Goal: Transaction & Acquisition: Purchase product/service

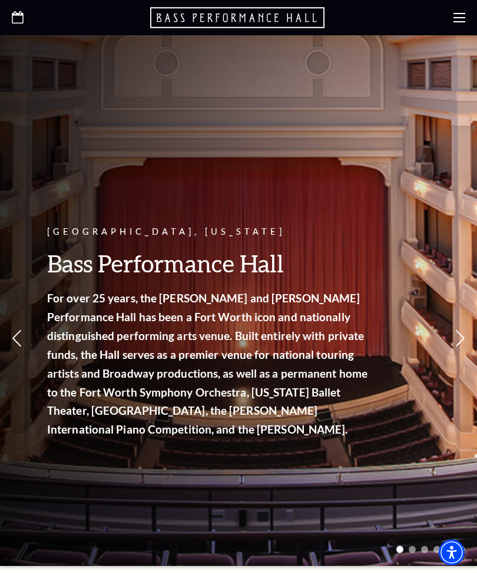
click at [454, 19] on icon at bounding box center [459, 18] width 12 height 12
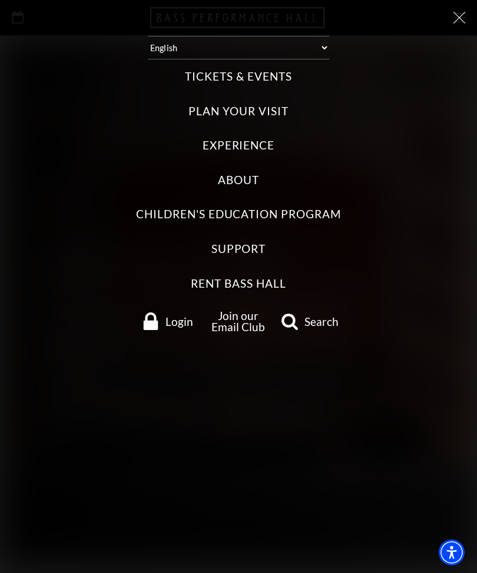
click at [280, 71] on label "Tickets & Events" at bounding box center [238, 77] width 107 height 16
click at [0, 0] on Events "Tickets & Events" at bounding box center [0, 0] width 0 height 0
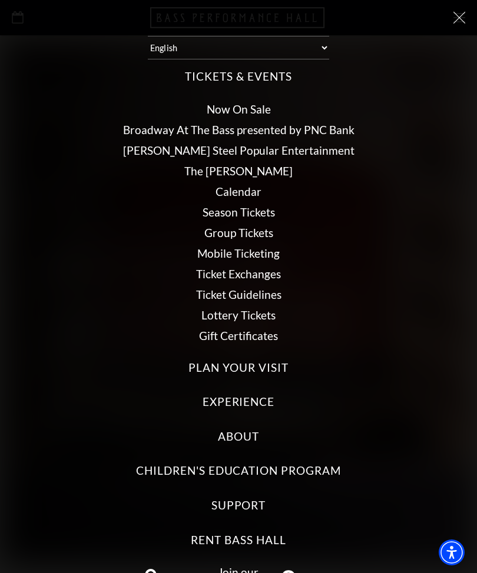
click at [252, 102] on link "Now On Sale" at bounding box center [239, 109] width 64 height 14
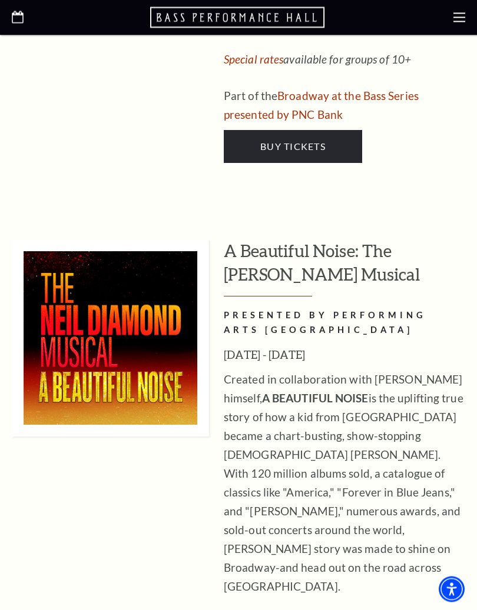
scroll to position [3605, 0]
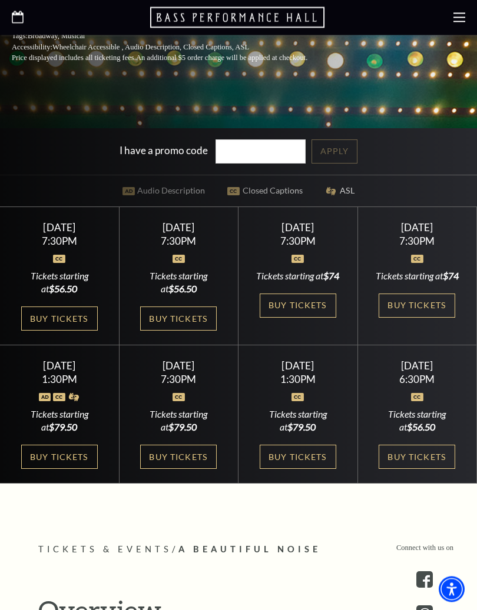
scroll to position [395, 0]
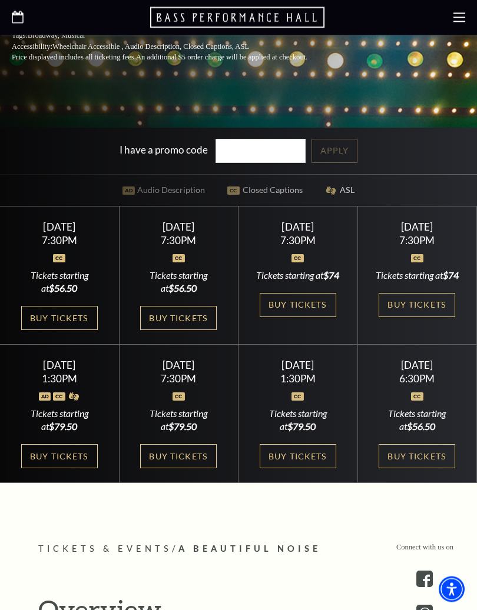
click at [412, 305] on link "Buy Tickets" at bounding box center [416, 306] width 77 height 24
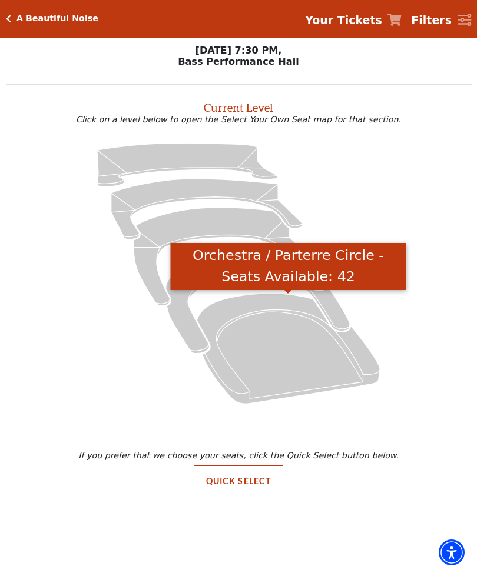
click at [316, 356] on icon "Orchestra / Parterre Circle - Seats Available: 42" at bounding box center [288, 348] width 183 height 110
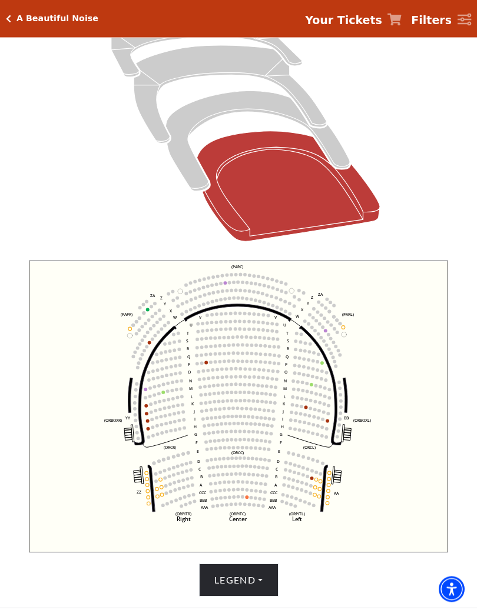
scroll to position [182, 0]
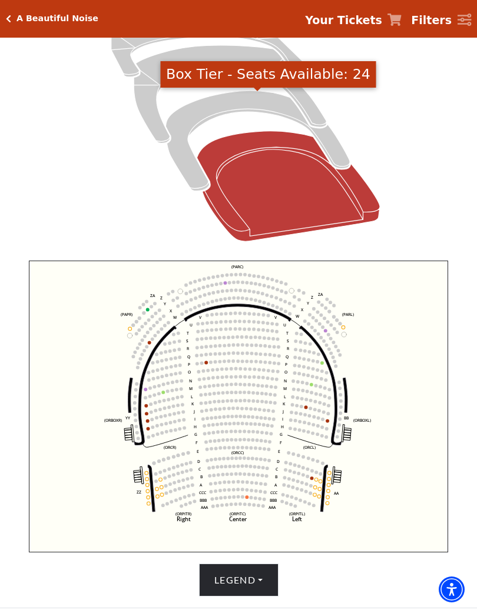
click at [192, 159] on icon "Box Tier - Seats Available: 24" at bounding box center [257, 141] width 184 height 100
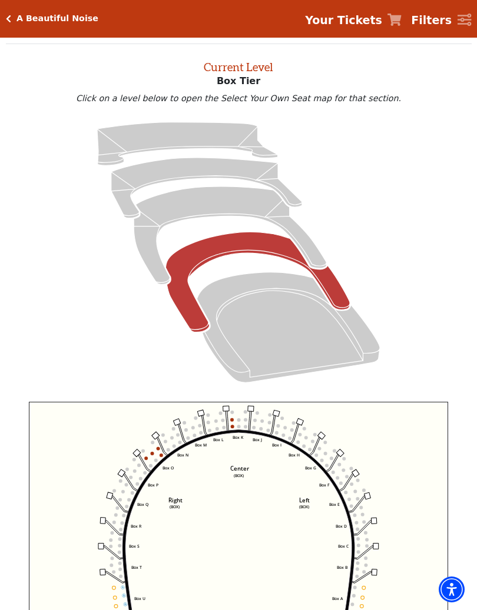
scroll to position [45, 0]
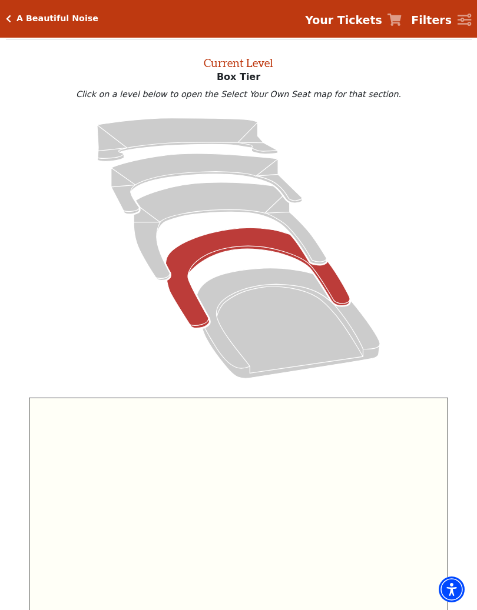
click at [309, 232] on icon at bounding box center [238, 248] width 438 height 277
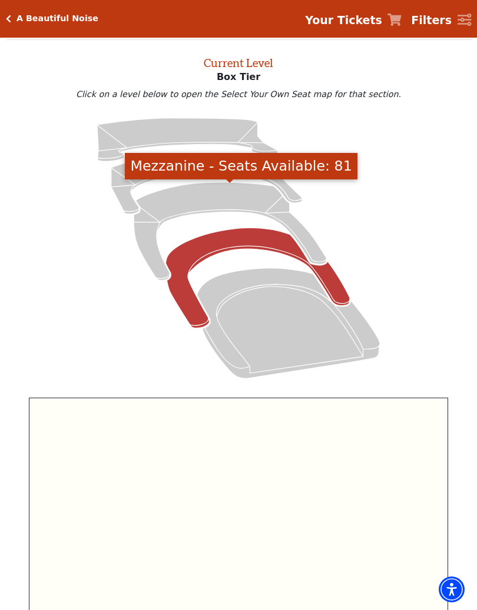
click at [305, 236] on icon "Mezzanine - Seats Available: 81" at bounding box center [230, 231] width 192 height 98
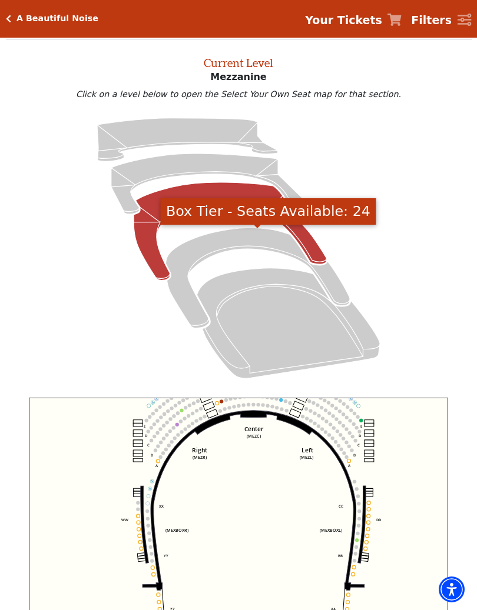
click at [338, 290] on icon "Box Tier - Seats Available: 24" at bounding box center [257, 278] width 184 height 100
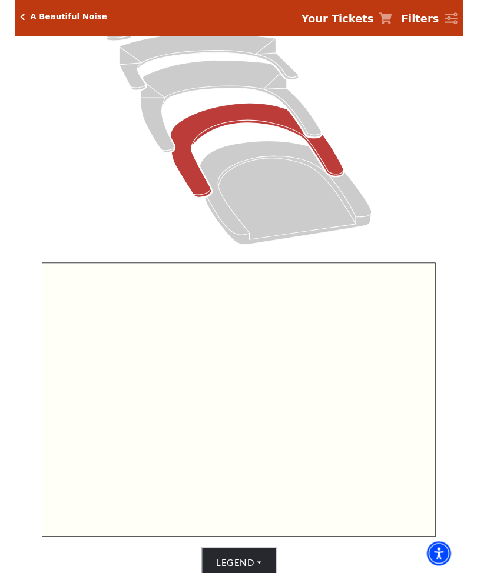
scroll to position [162, 0]
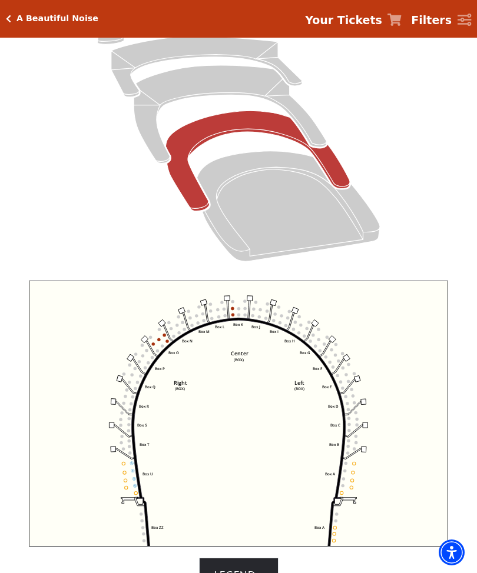
click at [257, 447] on icon "Left (BOX) Right (BOX) Center (BOX) Box ZZ Box U Box T Box S Box R Box Q Box P …" at bounding box center [238, 414] width 419 height 266
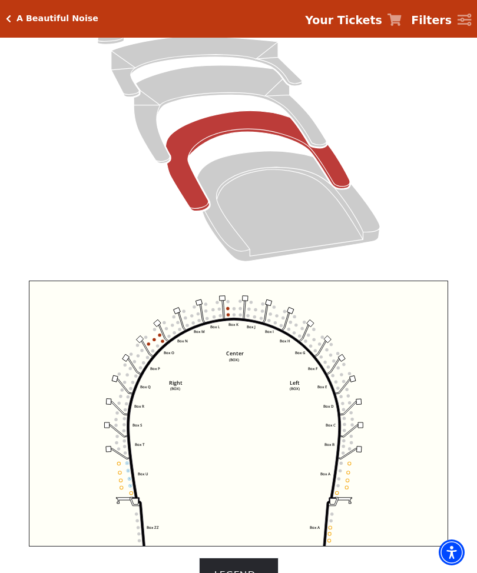
click at [148, 345] on circle at bounding box center [148, 344] width 3 height 3
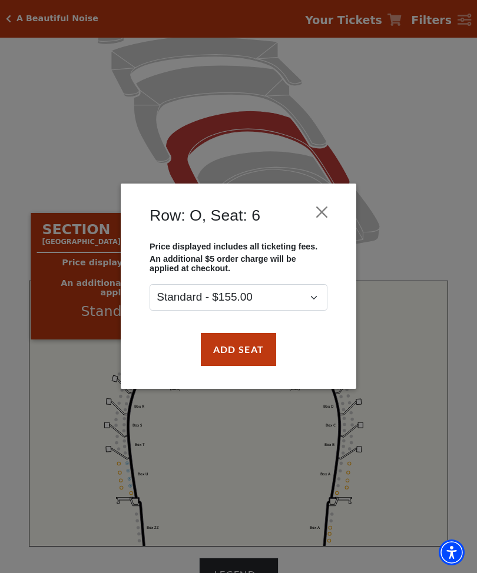
click at [323, 212] on button "Close" at bounding box center [322, 212] width 22 height 22
